Goal: Task Accomplishment & Management: Manage account settings

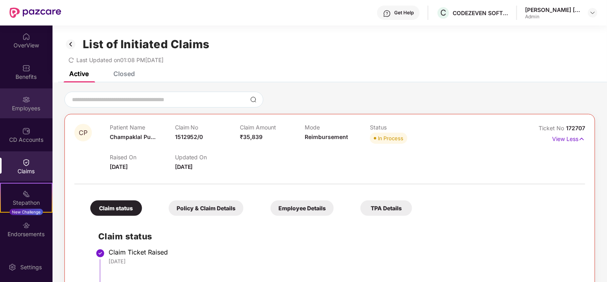
click at [26, 110] on div "Employees" at bounding box center [26, 108] width 53 height 8
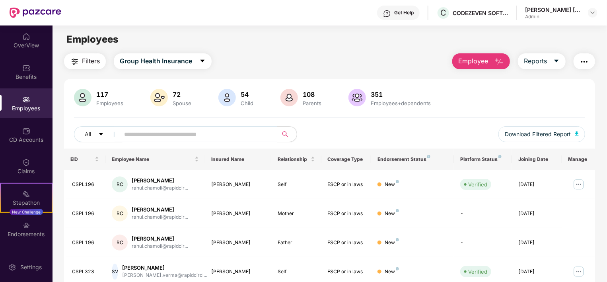
click at [469, 59] on span "Employee" at bounding box center [473, 61] width 30 height 10
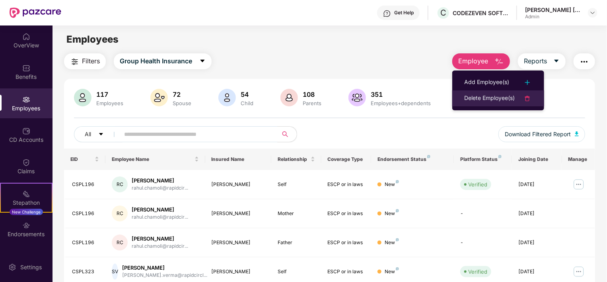
click at [470, 96] on div "Delete Employee(s)" at bounding box center [489, 98] width 51 height 10
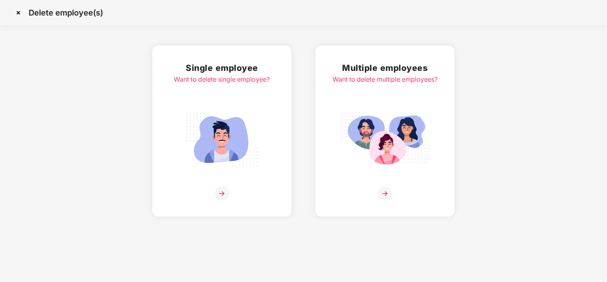
click at [224, 193] on img at bounding box center [222, 193] width 14 height 14
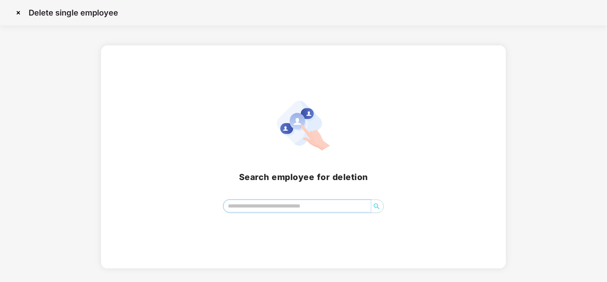
click at [238, 208] on input "search" at bounding box center [297, 206] width 147 height 12
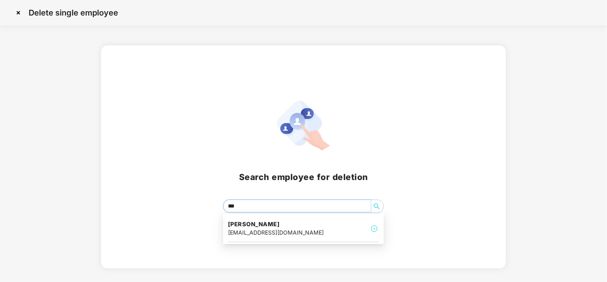
type input "****"
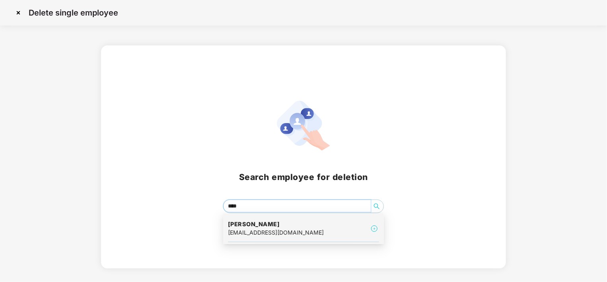
click at [263, 232] on div "sachin.arvindsivakumar@rapidcircle.com" at bounding box center [276, 232] width 96 height 9
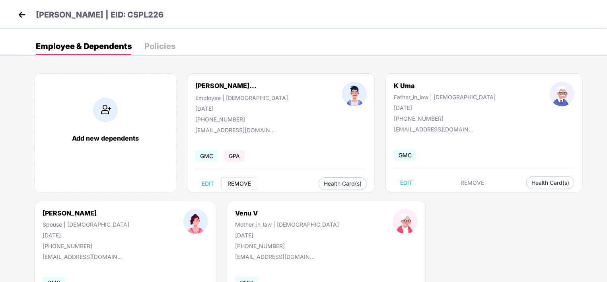
click at [237, 184] on span "REMOVE" at bounding box center [239, 183] width 23 height 6
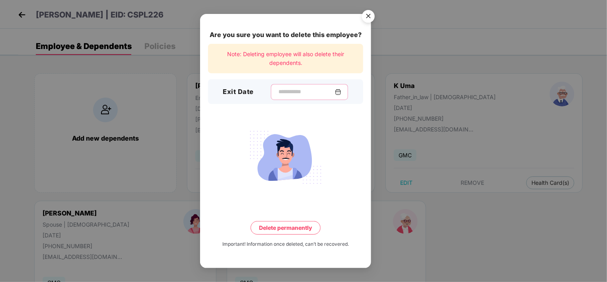
click at [305, 91] on input at bounding box center [306, 92] width 57 height 8
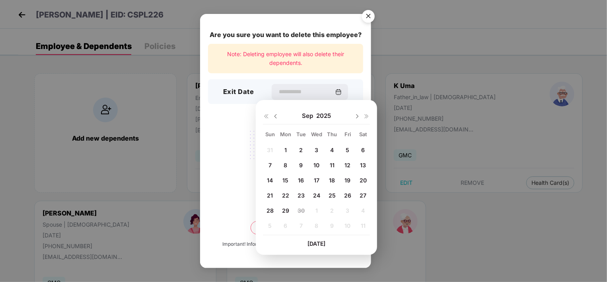
click at [348, 193] on span "26" at bounding box center [347, 195] width 7 height 7
type input "**********"
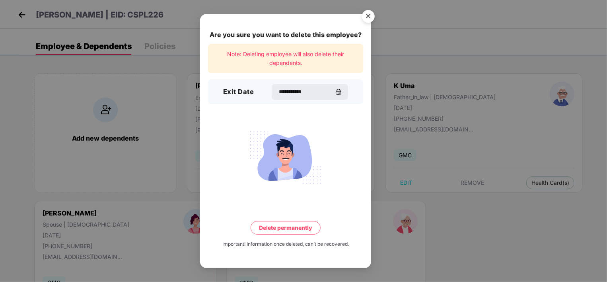
click at [293, 227] on button "Delete permanently" at bounding box center [286, 228] width 70 height 14
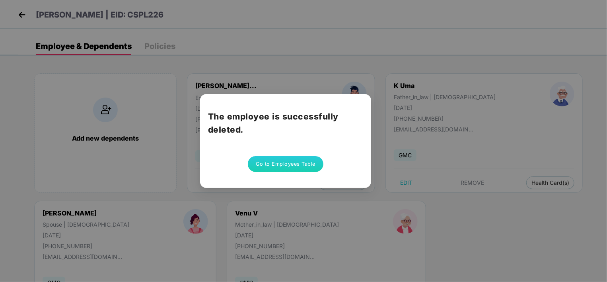
click at [285, 165] on button "Go to Employees Table" at bounding box center [286, 164] width 76 height 16
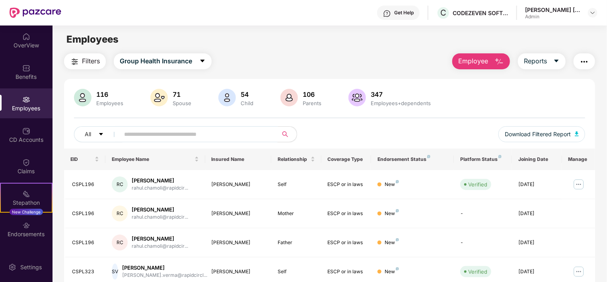
click at [145, 138] on input "text" at bounding box center [195, 134] width 143 height 12
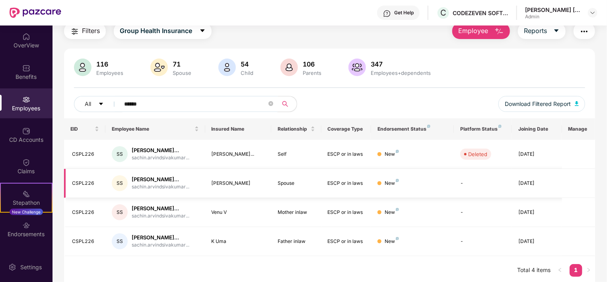
scroll to position [32, 0]
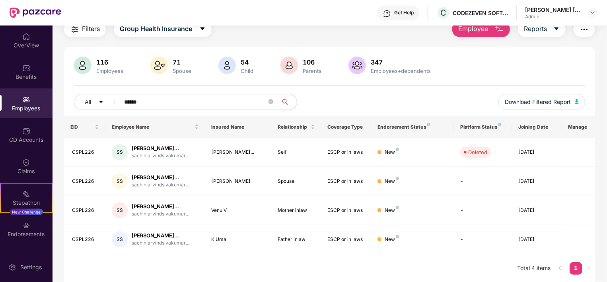
type input "******"
click at [478, 31] on span "Employee" at bounding box center [473, 29] width 30 height 10
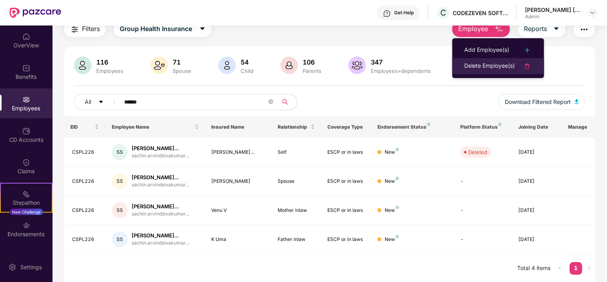
click at [479, 67] on div "Delete Employee(s)" at bounding box center [489, 66] width 51 height 10
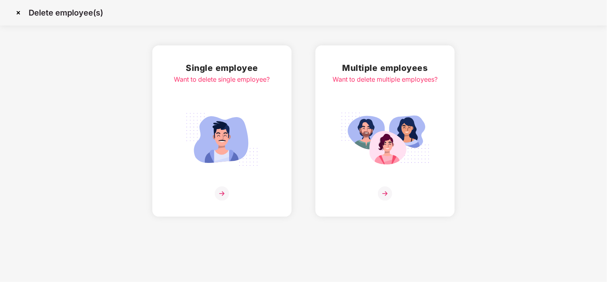
click at [226, 195] on img at bounding box center [222, 193] width 14 height 14
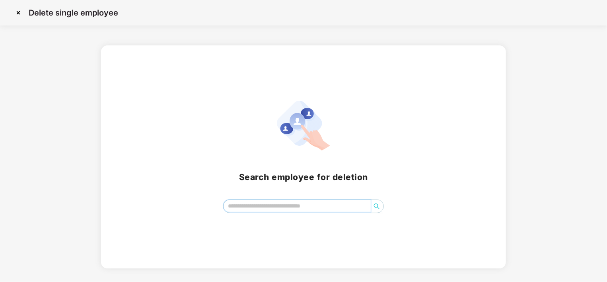
click at [239, 210] on input "search" at bounding box center [297, 206] width 147 height 12
click at [380, 204] on span "search" at bounding box center [376, 206] width 13 height 6
click at [375, 206] on icon "search" at bounding box center [377, 206] width 6 height 6
type input "******"
click at [21, 13] on img at bounding box center [18, 12] width 13 height 13
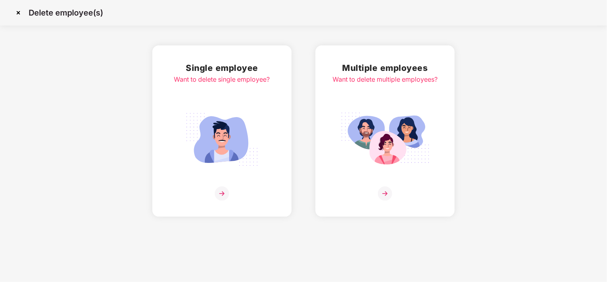
click at [19, 13] on img at bounding box center [18, 12] width 13 height 13
